Goal: Task Accomplishment & Management: Manage account settings

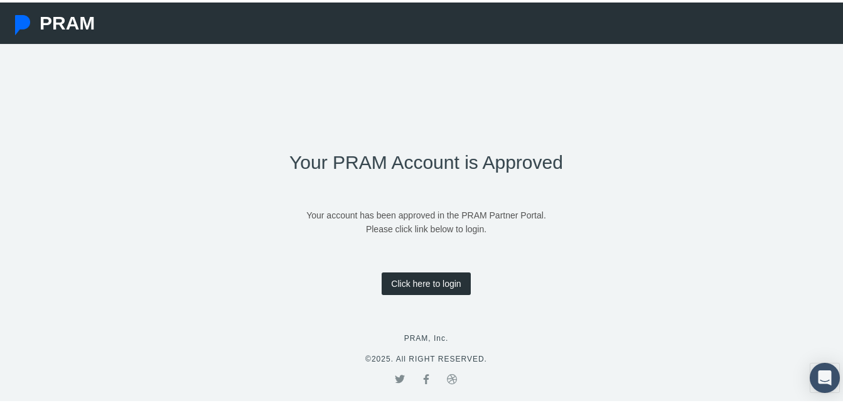
click at [426, 279] on link "Click here to login" at bounding box center [426, 281] width 89 height 23
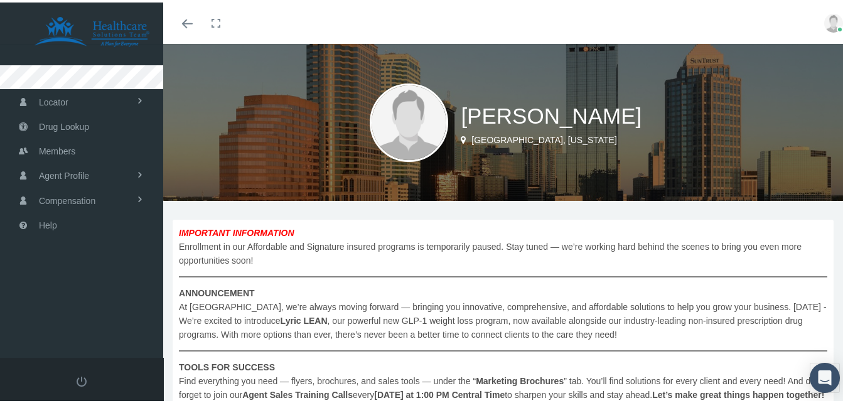
click at [501, 22] on div "Toggle menubar Toggle fullscreen Profile Logout" at bounding box center [508, 20] width 670 height 41
click at [827, 24] on img at bounding box center [833, 20] width 19 height 19
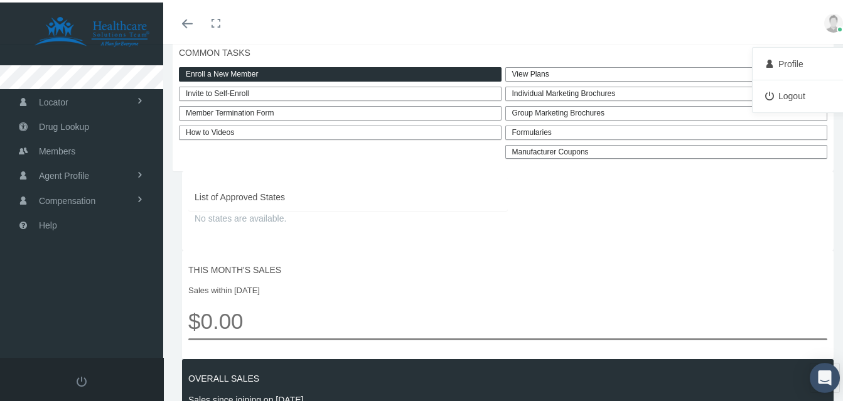
scroll to position [439, 0]
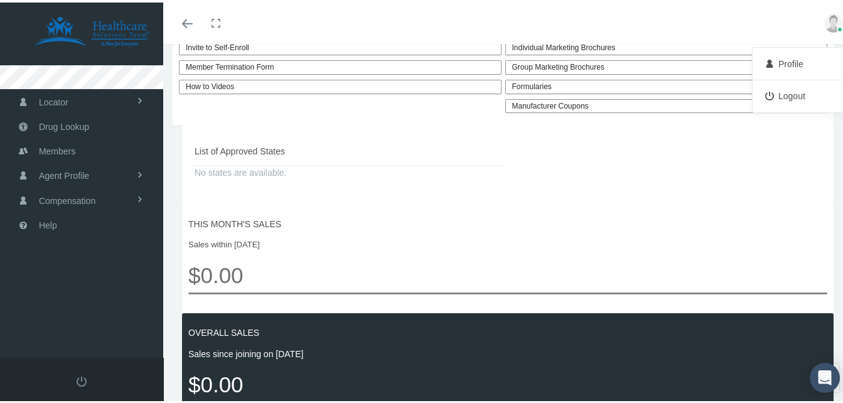
click at [780, 90] on link "Logout" at bounding box center [802, 94] width 93 height 24
